Goal: Navigation & Orientation: Find specific page/section

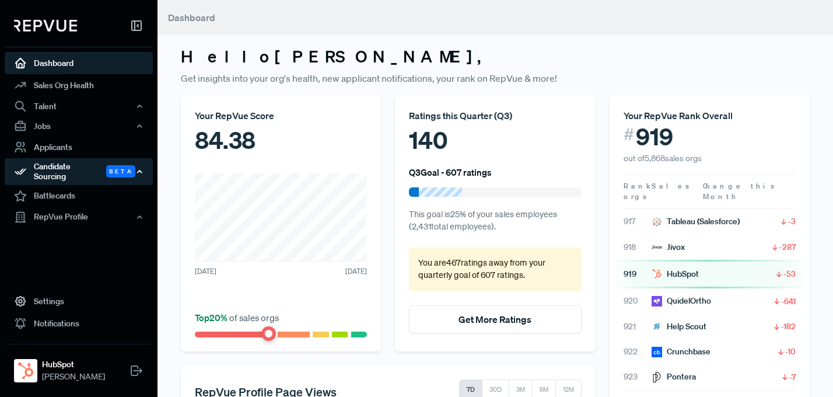
click at [131, 174] on div "Candidate Sourcing Beta" at bounding box center [79, 171] width 148 height 27
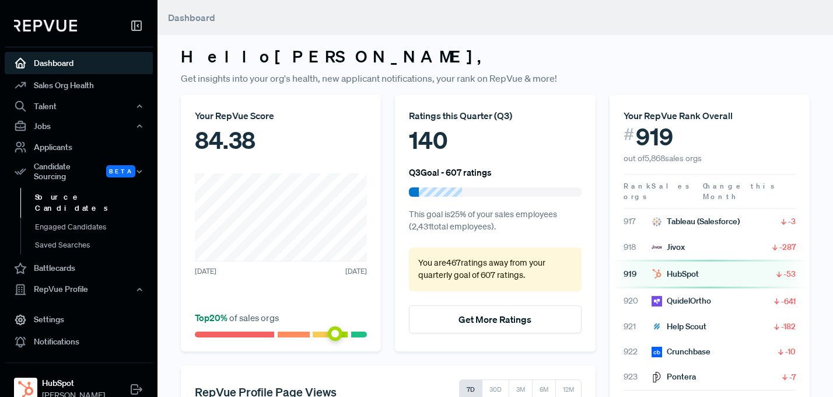
click at [62, 193] on link "Source Candidates" at bounding box center [94, 203] width 148 height 30
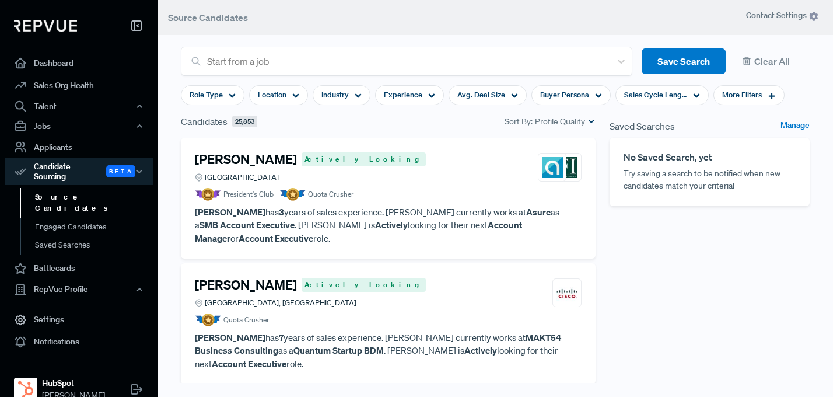
click at [104, 190] on link "Source Candidates" at bounding box center [94, 203] width 148 height 30
click at [132, 169] on div "Candidate Sourcing Beta" at bounding box center [79, 171] width 148 height 27
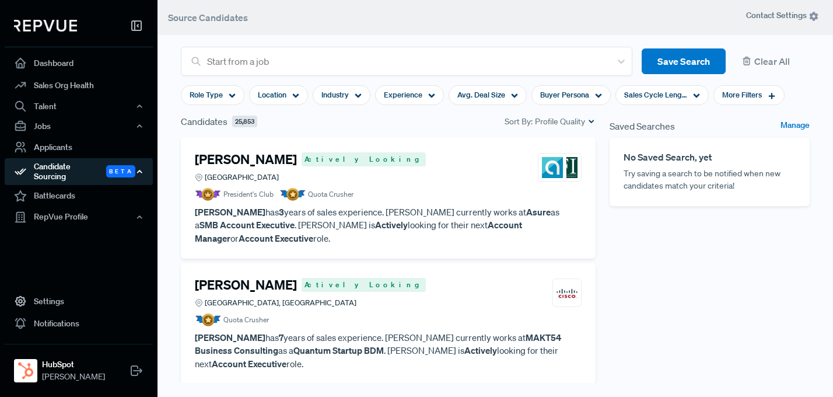
click at [59, 173] on div "Candidate Sourcing Beta" at bounding box center [79, 171] width 148 height 27
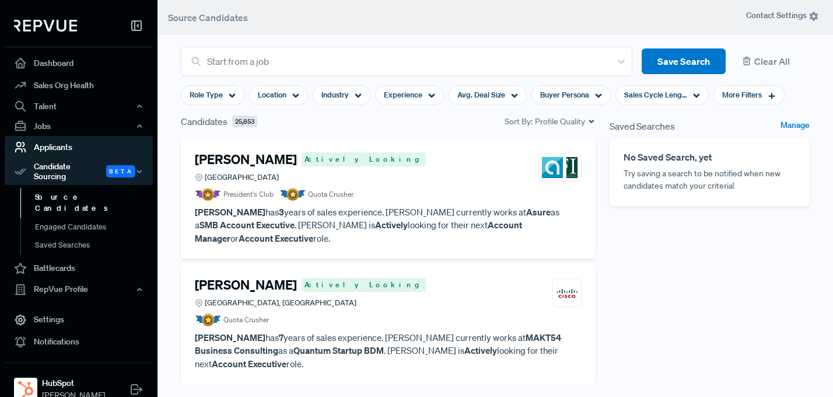
click at [58, 148] on link "Applicants" at bounding box center [79, 147] width 148 height 22
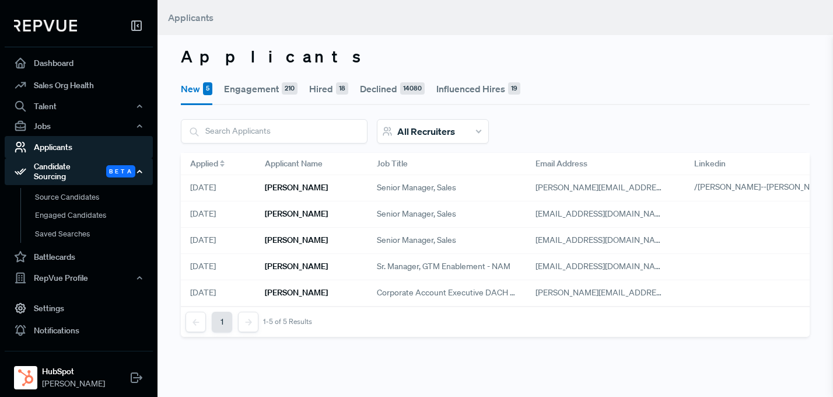
click at [61, 171] on div "Candidate Sourcing Beta" at bounding box center [79, 171] width 148 height 27
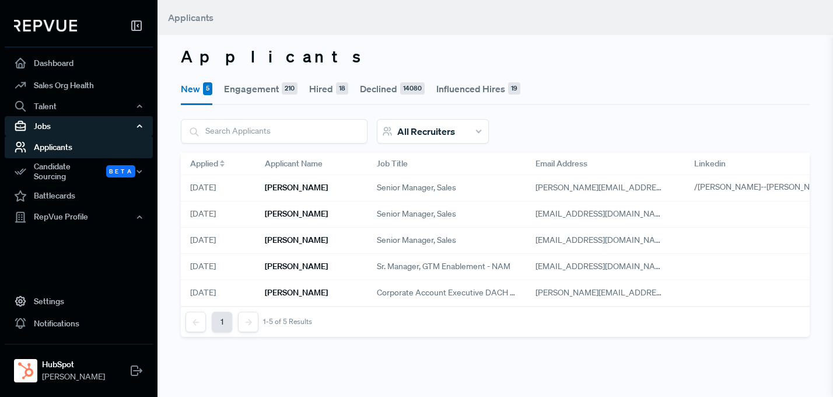
click at [54, 118] on div "Jobs" at bounding box center [79, 126] width 148 height 20
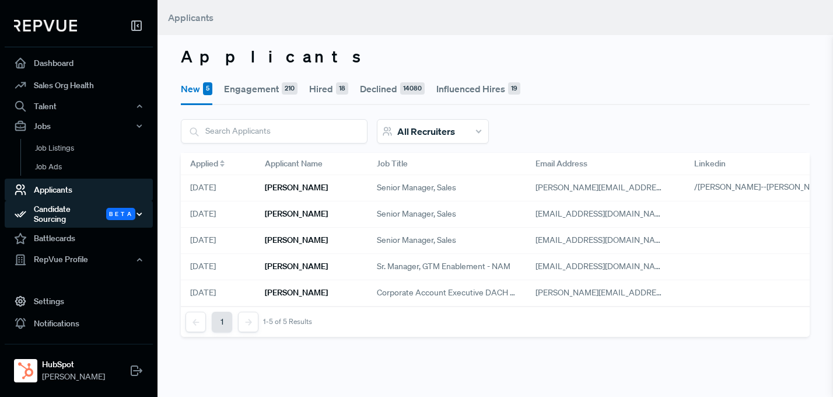
click at [54, 205] on div "Candidate Sourcing Beta" at bounding box center [79, 214] width 148 height 27
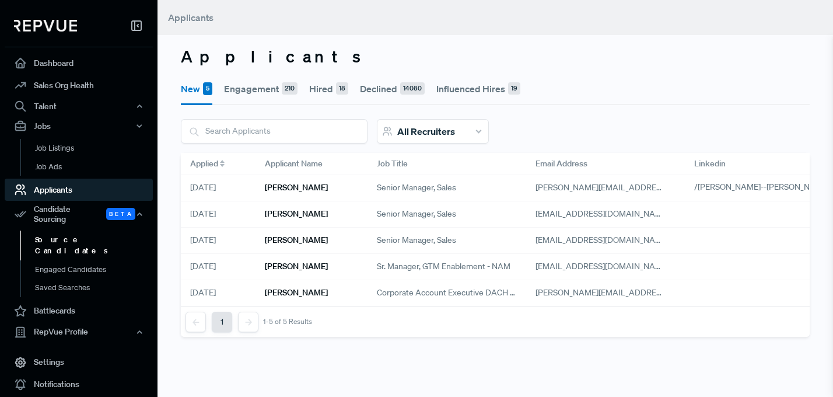
click at [51, 230] on link "Source Candidates" at bounding box center [94, 245] width 148 height 30
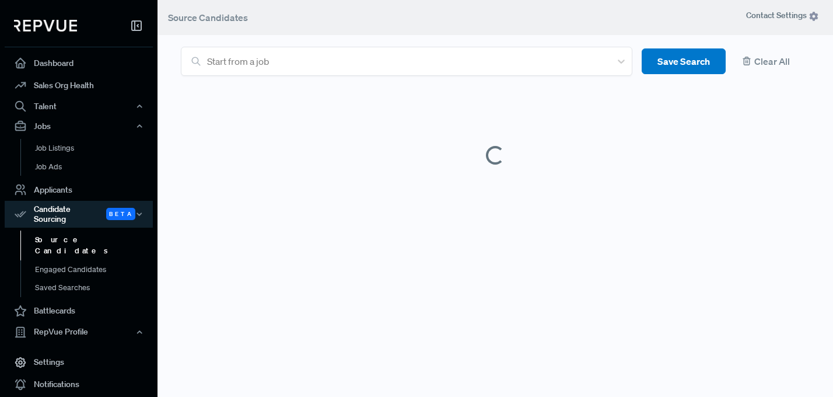
scroll to position [7, 0]
